Goal: Task Accomplishment & Management: Complete application form

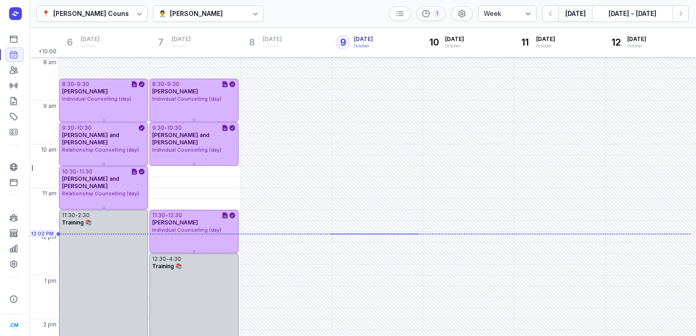
select select "week"
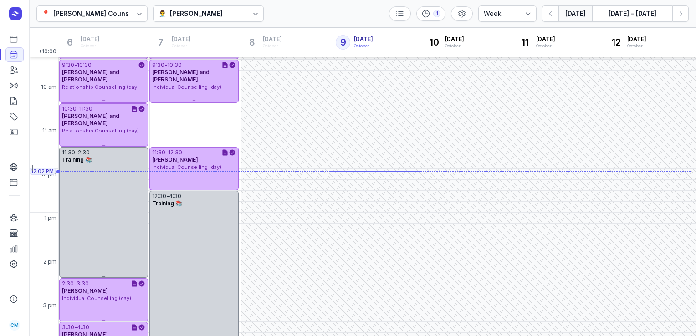
click at [223, 10] on div at bounding box center [223, 13] width 1 height 11
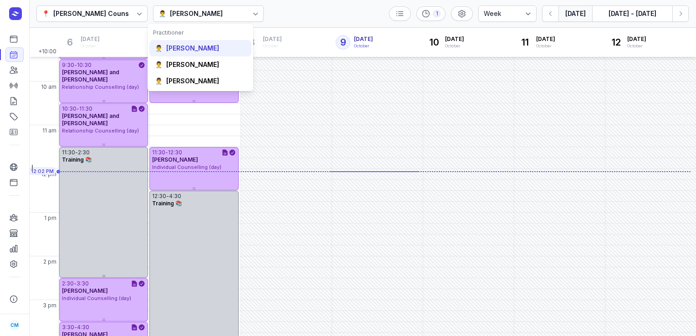
click at [210, 44] on div "[PERSON_NAME]" at bounding box center [192, 48] width 53 height 9
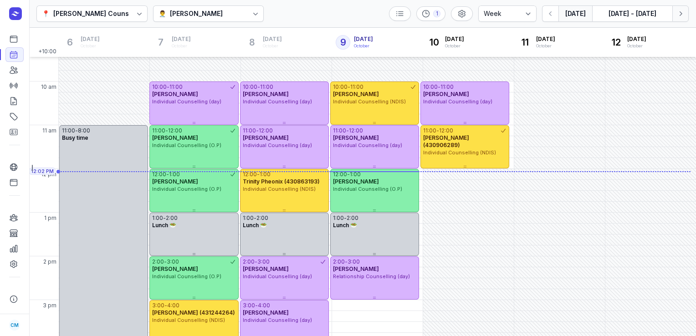
click at [684, 10] on icon "button" at bounding box center [680, 13] width 9 height 9
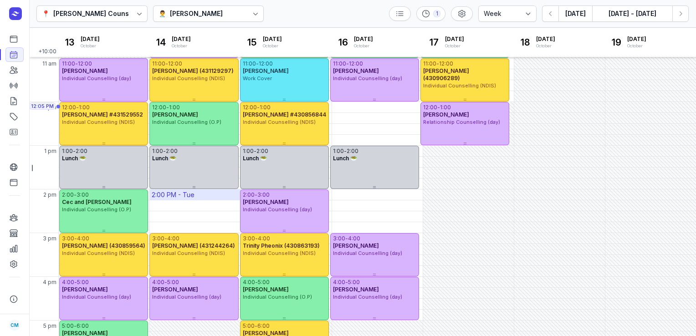
scroll to position [130, 0]
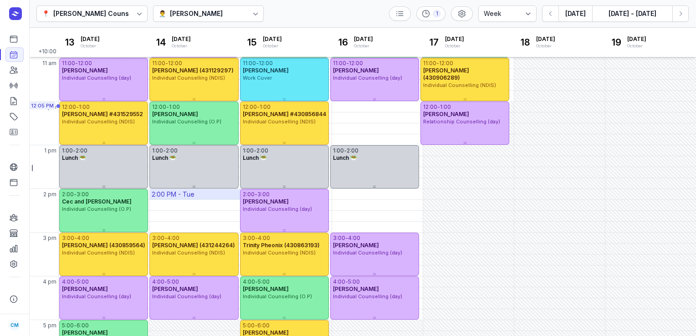
click at [215, 191] on div "2:00 PM - Tue" at bounding box center [195, 194] width 91 height 10
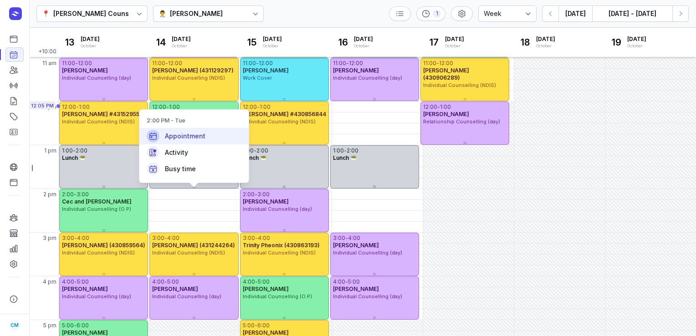
click at [218, 141] on div "Appointment" at bounding box center [193, 136] width 109 height 16
select select
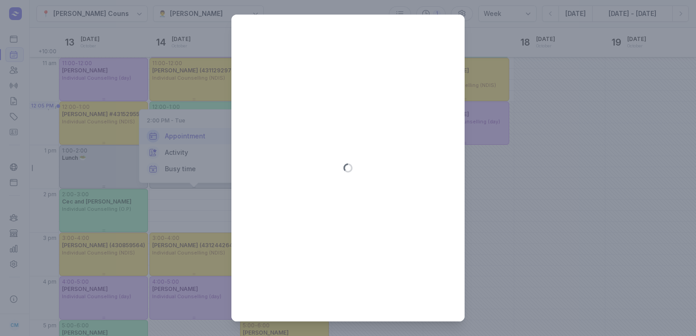
type input "[DATE]"
select select "14:00"
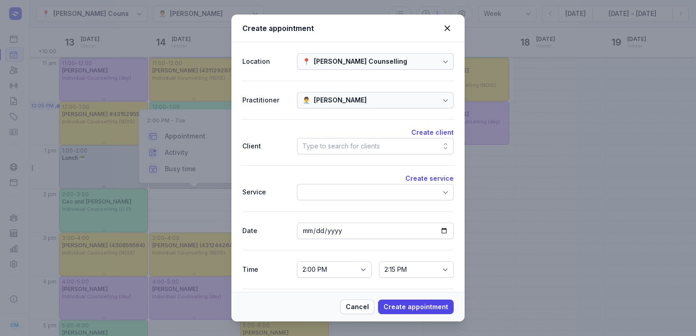
click at [324, 147] on div "Type to search for clients" at bounding box center [340, 146] width 77 height 11
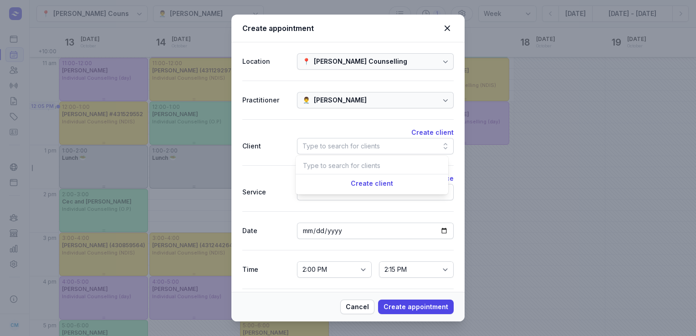
type input "j"
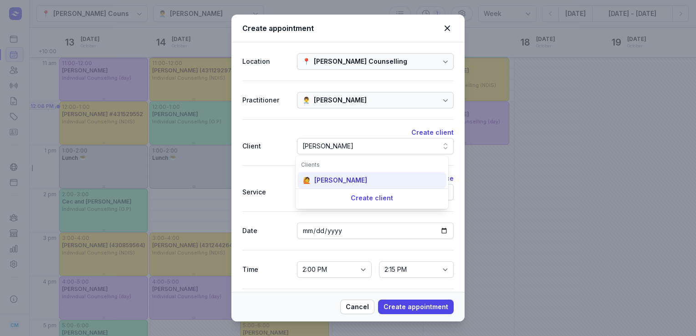
type input "[PERSON_NAME]"
click at [335, 186] on div "🙋 [PERSON_NAME]" at bounding box center [371, 180] width 149 height 16
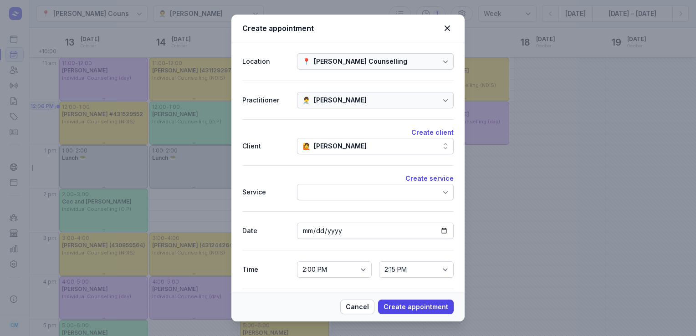
click at [338, 196] on div at bounding box center [375, 192] width 157 height 16
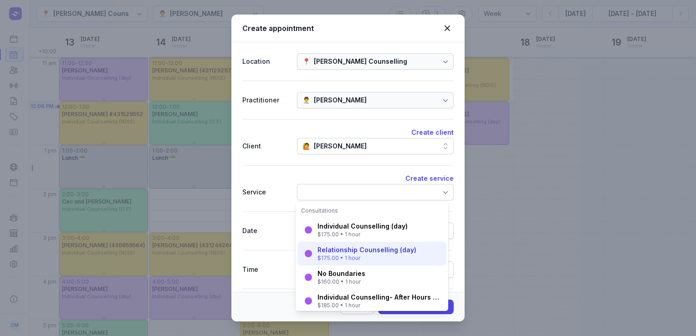
click at [344, 256] on div "$175.00 • 1 hour" at bounding box center [367, 258] width 99 height 7
select select "15:00"
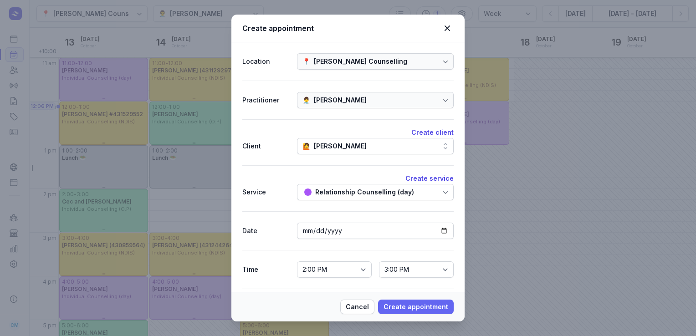
click at [397, 309] on span "Create appointment" at bounding box center [416, 307] width 65 height 11
select select
